Goal: Task Accomplishment & Management: Use online tool/utility

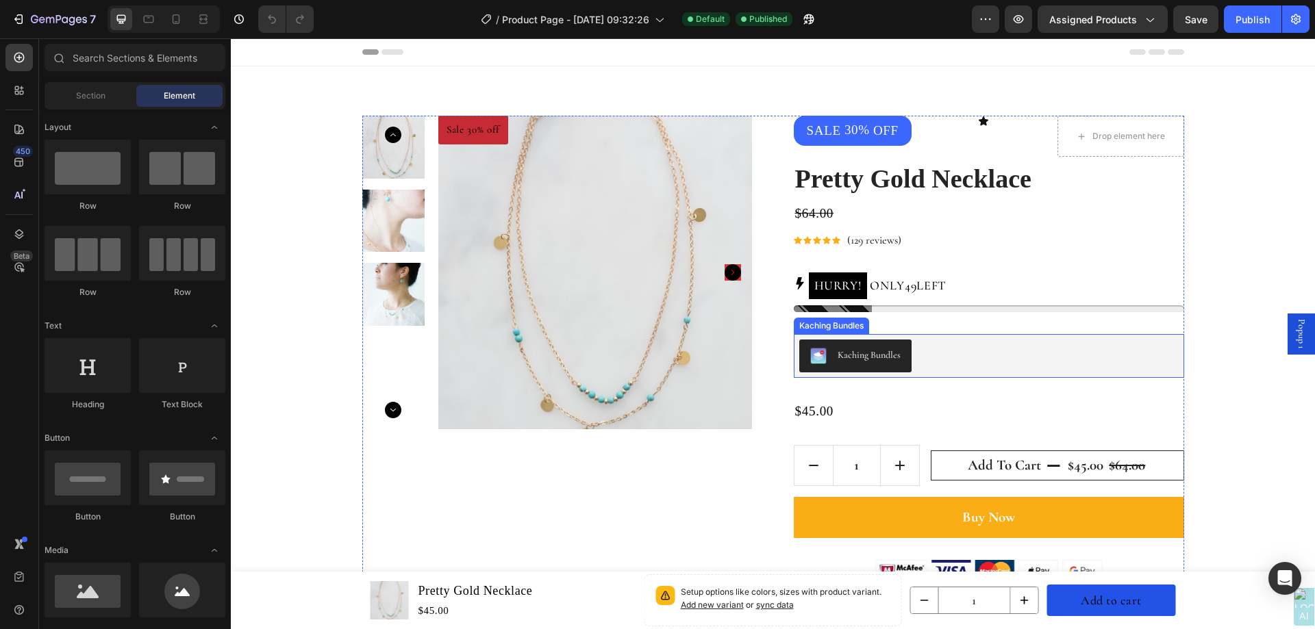
click at [934, 340] on div "Kaching Bundles" at bounding box center [988, 356] width 379 height 33
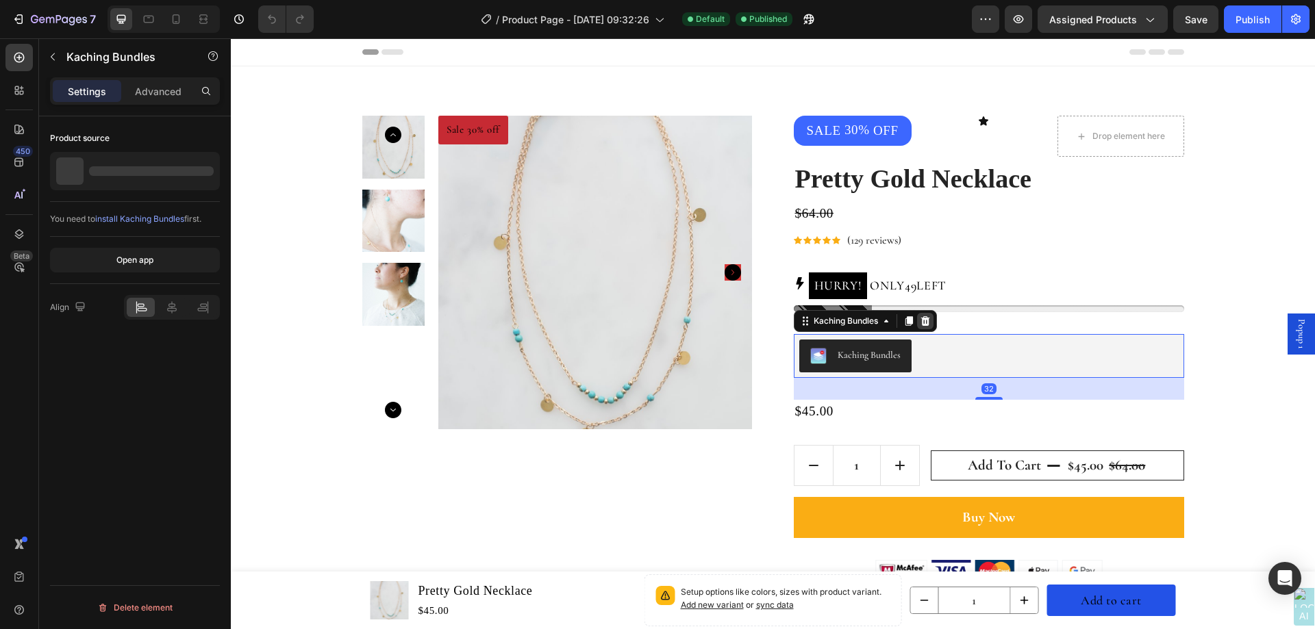
click at [920, 323] on icon at bounding box center [925, 321] width 11 height 11
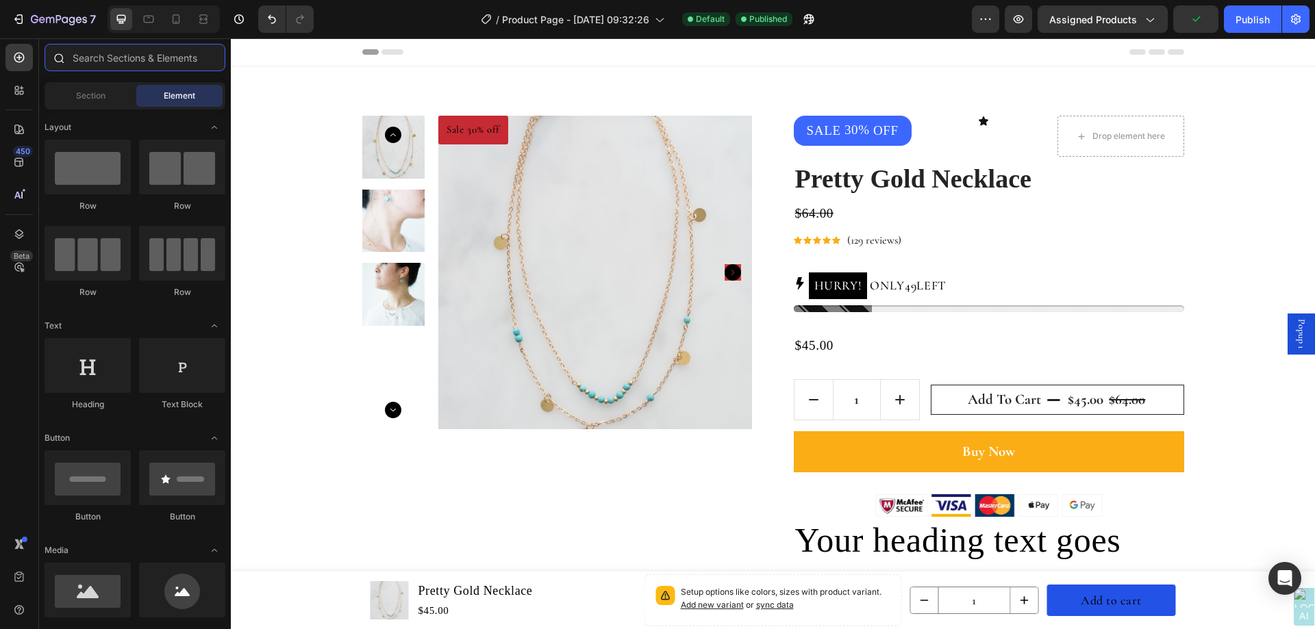
click at [87, 62] on input "text" at bounding box center [135, 57] width 181 height 27
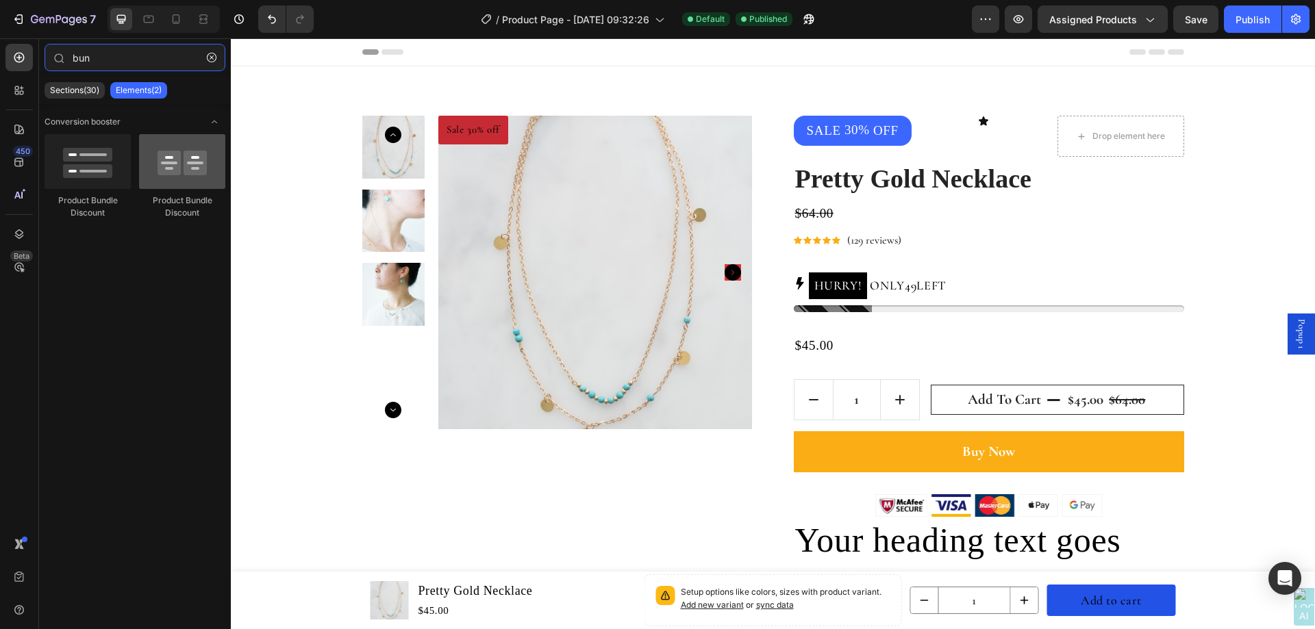
type input "bun"
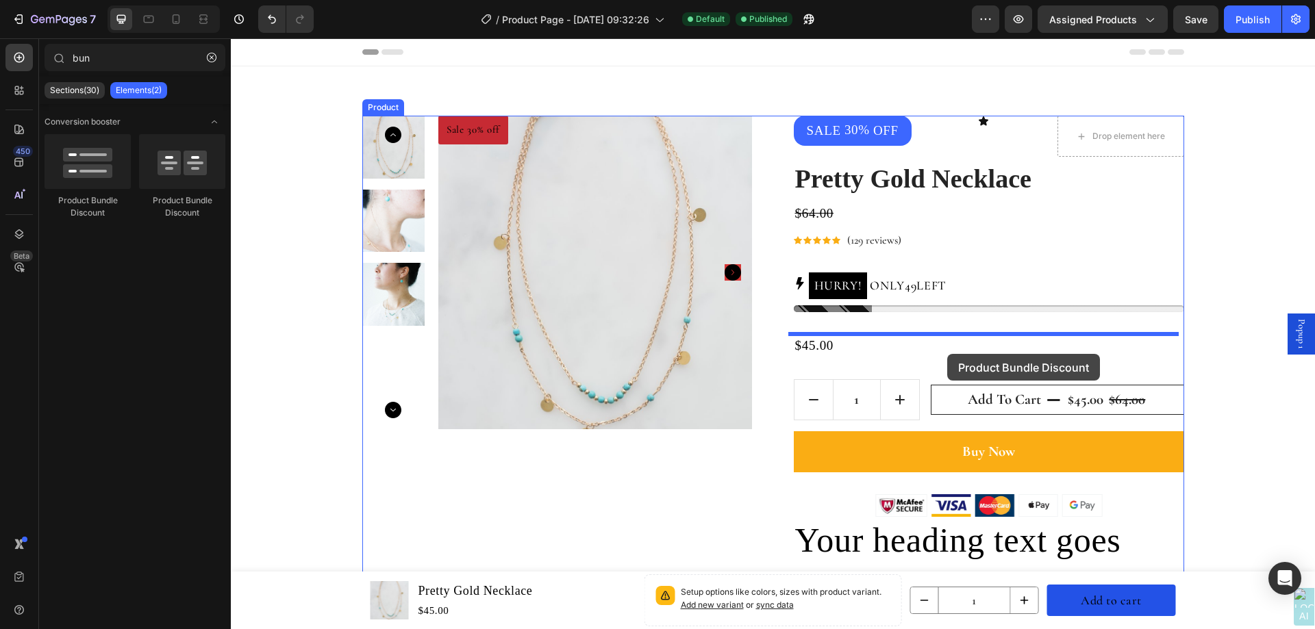
drag, startPoint x: 403, startPoint y: 217, endPoint x: 947, endPoint y: 354, distance: 561.5
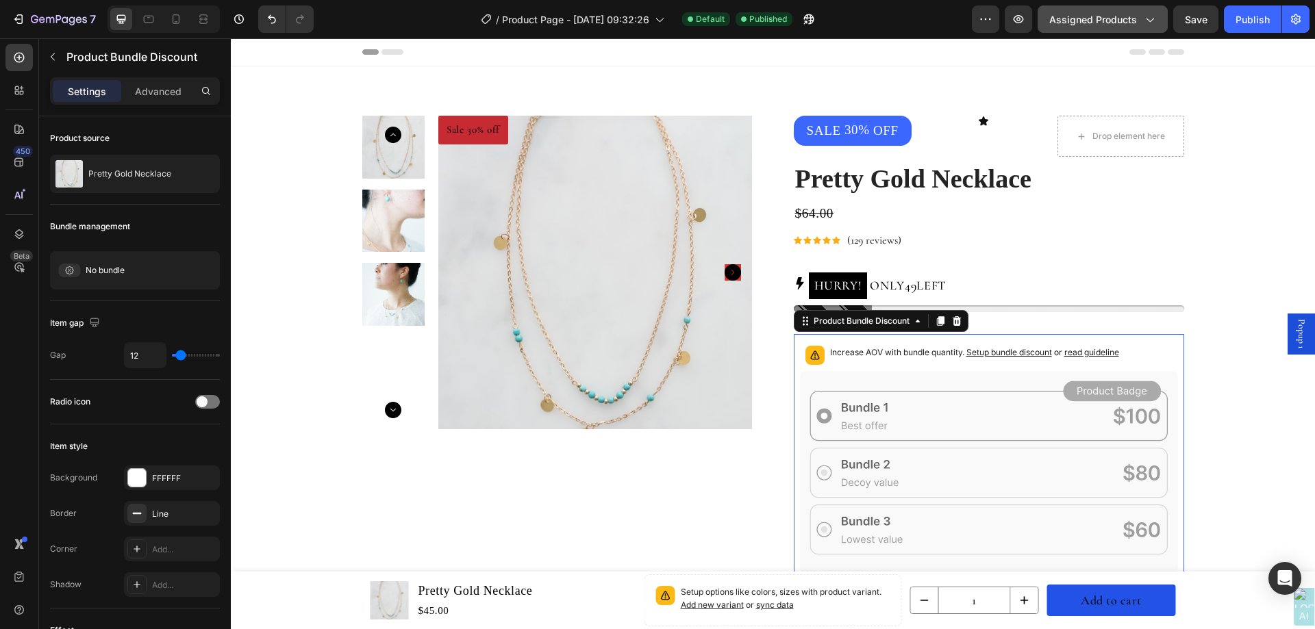
click at [1153, 10] on button "Assigned Products" at bounding box center [1103, 18] width 130 height 27
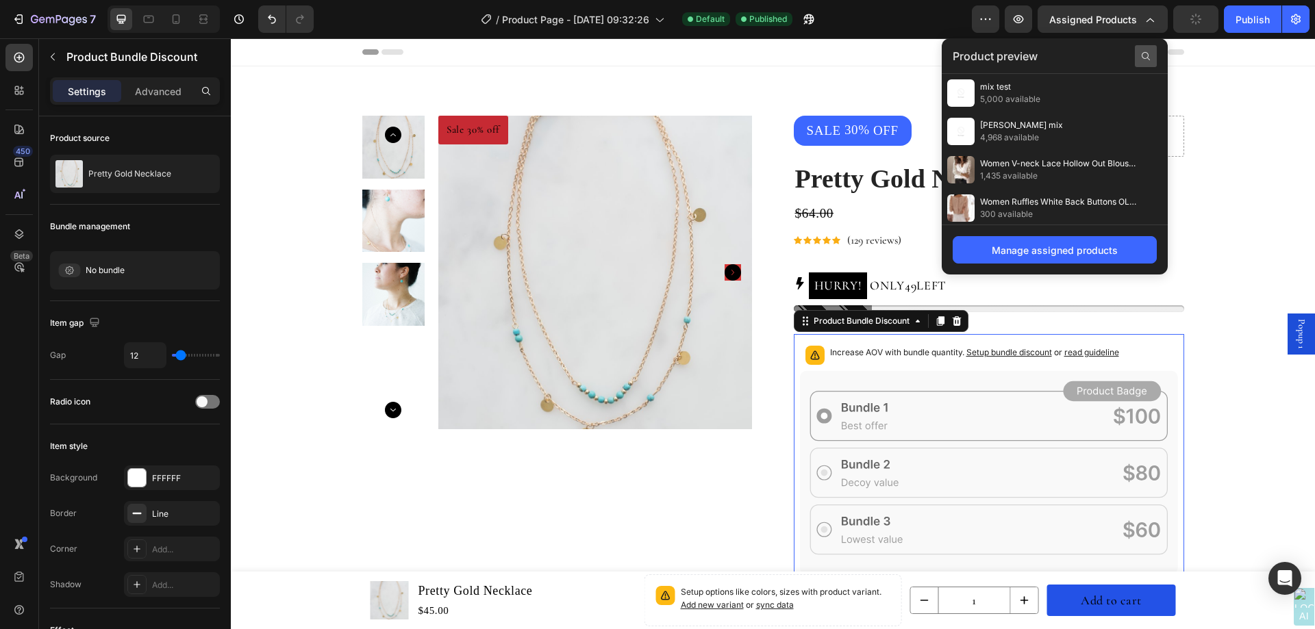
click at [1147, 51] on icon at bounding box center [1145, 56] width 11 height 11
click at [1061, 51] on input "text" at bounding box center [1055, 56] width 204 height 22
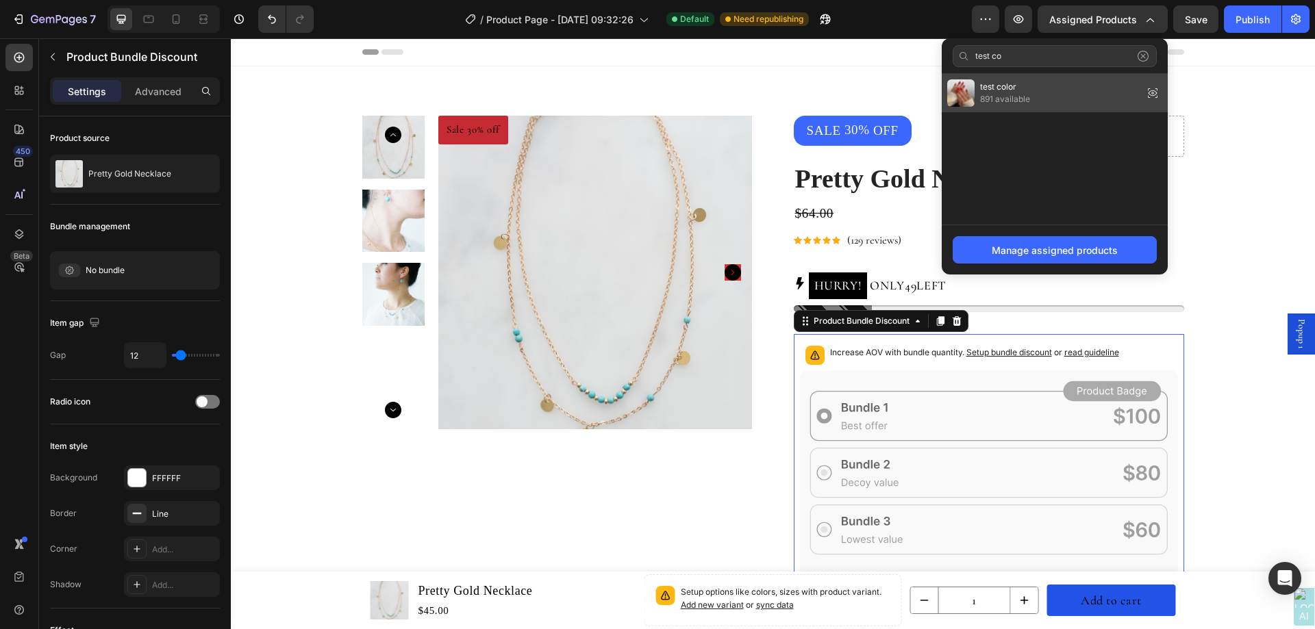
type input "test co"
click at [1068, 103] on div "test color 891 available" at bounding box center [1055, 93] width 226 height 38
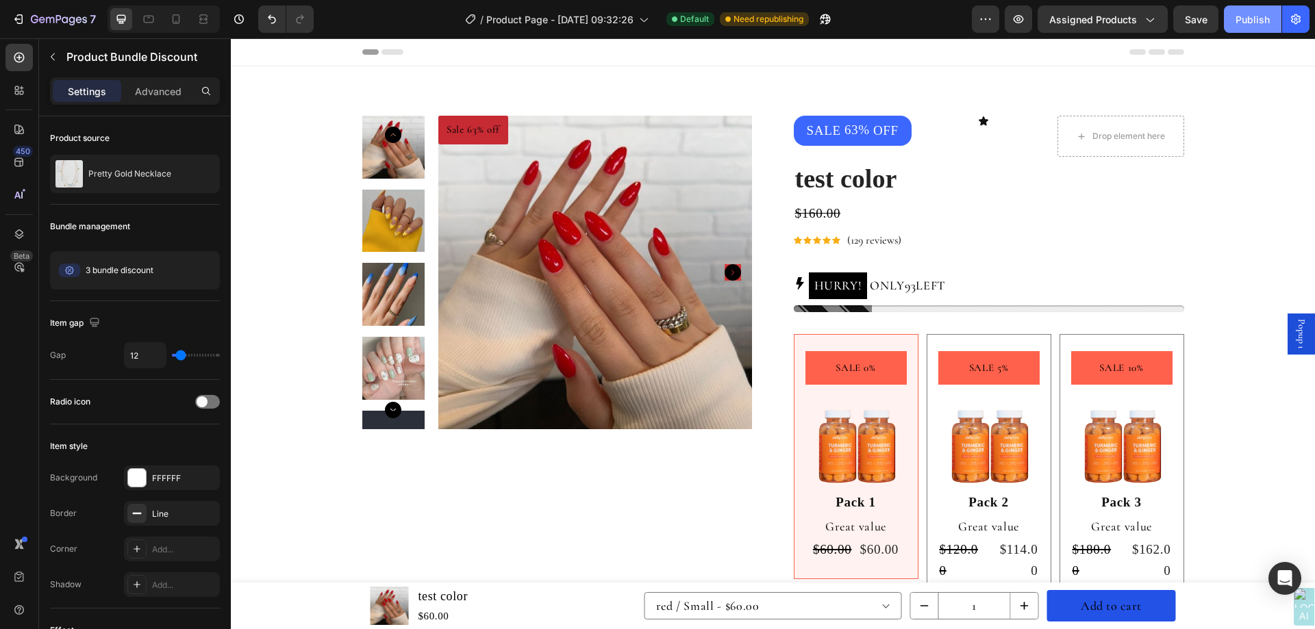
click at [1253, 23] on div "Publish" at bounding box center [1253, 19] width 34 height 14
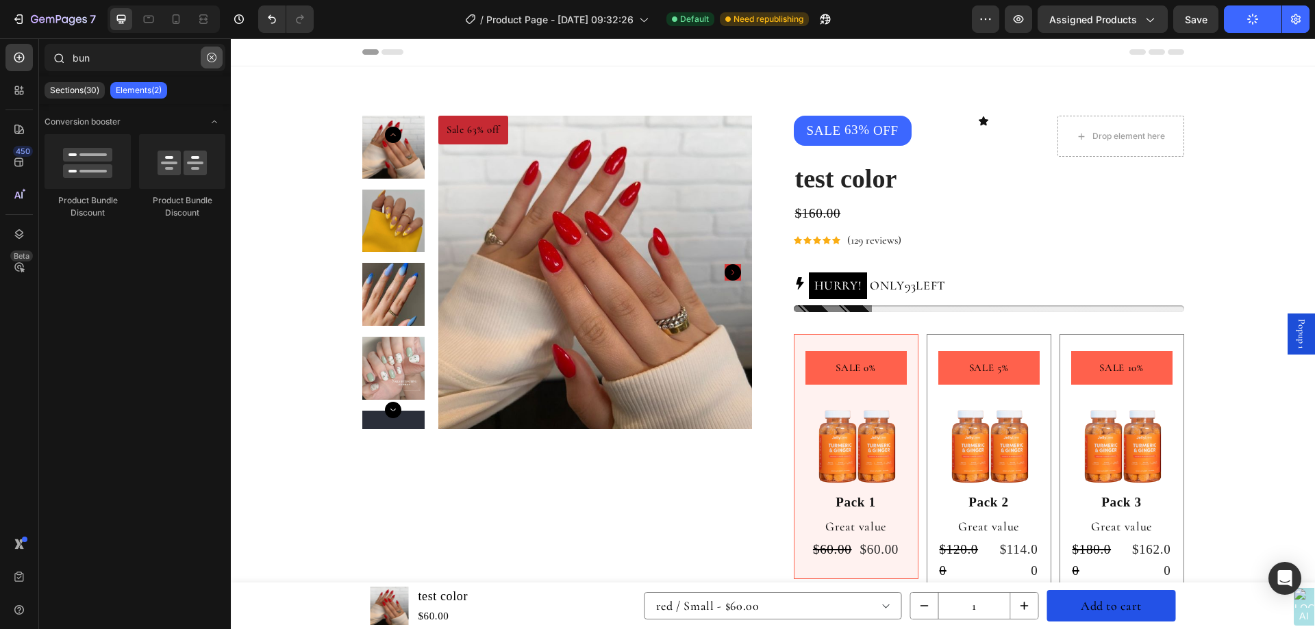
click at [210, 61] on icon "button" at bounding box center [212, 58] width 10 height 10
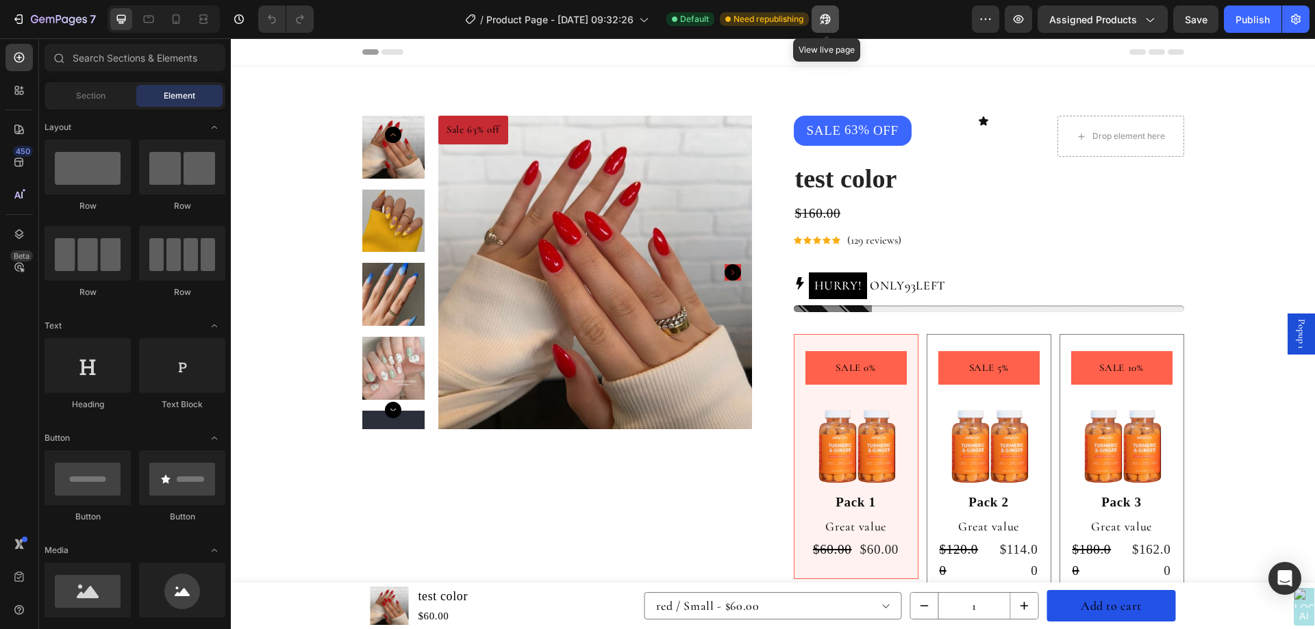
click at [826, 23] on icon "button" at bounding box center [825, 19] width 14 height 14
